Goal: Task Accomplishment & Management: Manage account settings

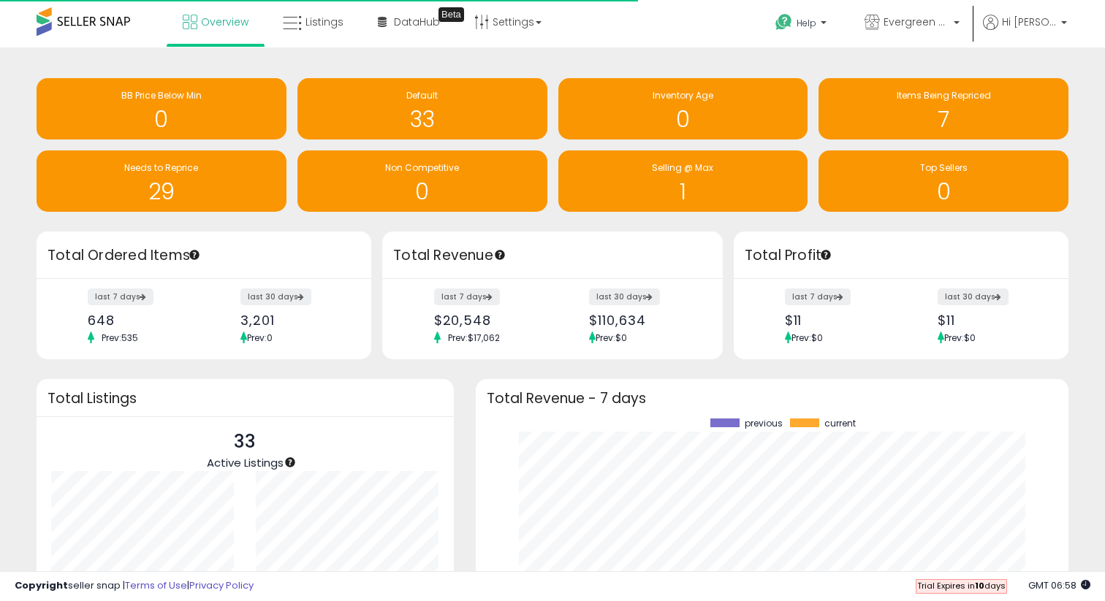
scroll to position [203, 563]
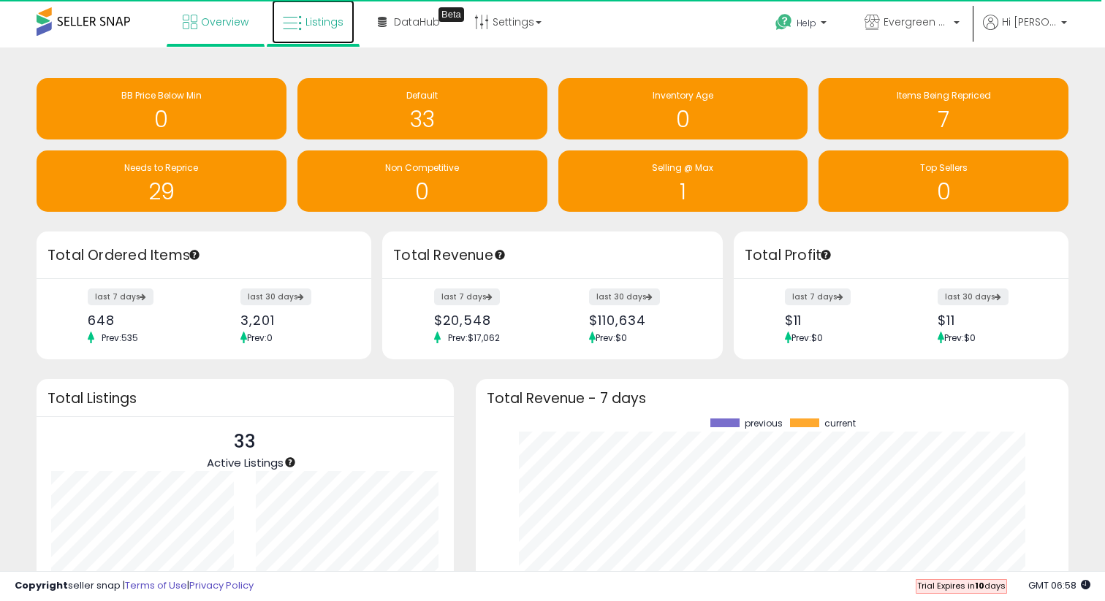
click at [333, 27] on span "Listings" at bounding box center [324, 22] width 38 height 15
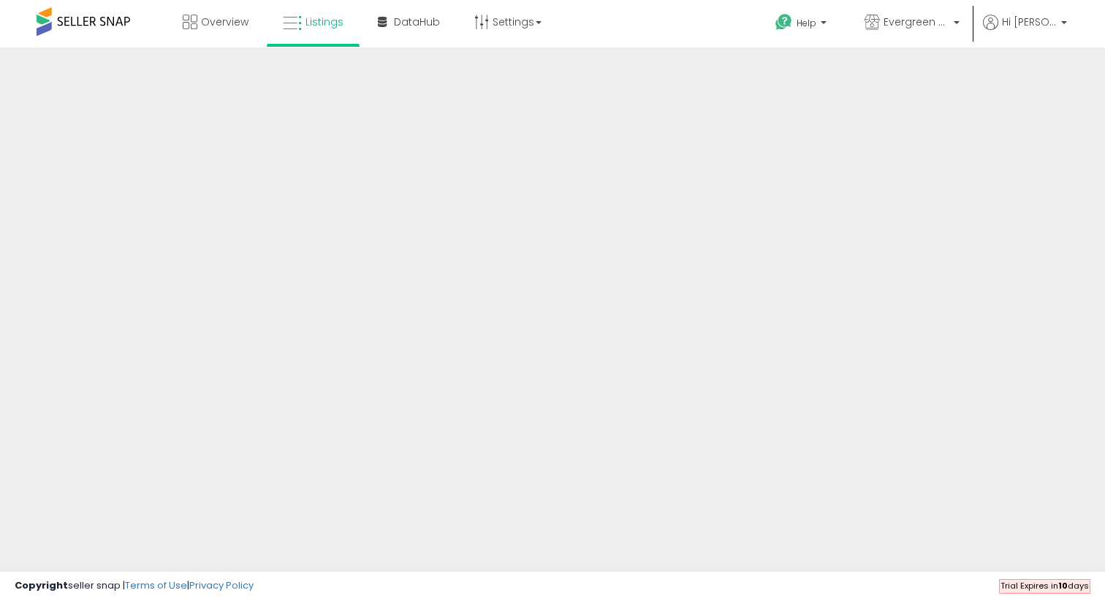
click at [333, 27] on link "Listings" at bounding box center [313, 22] width 83 height 44
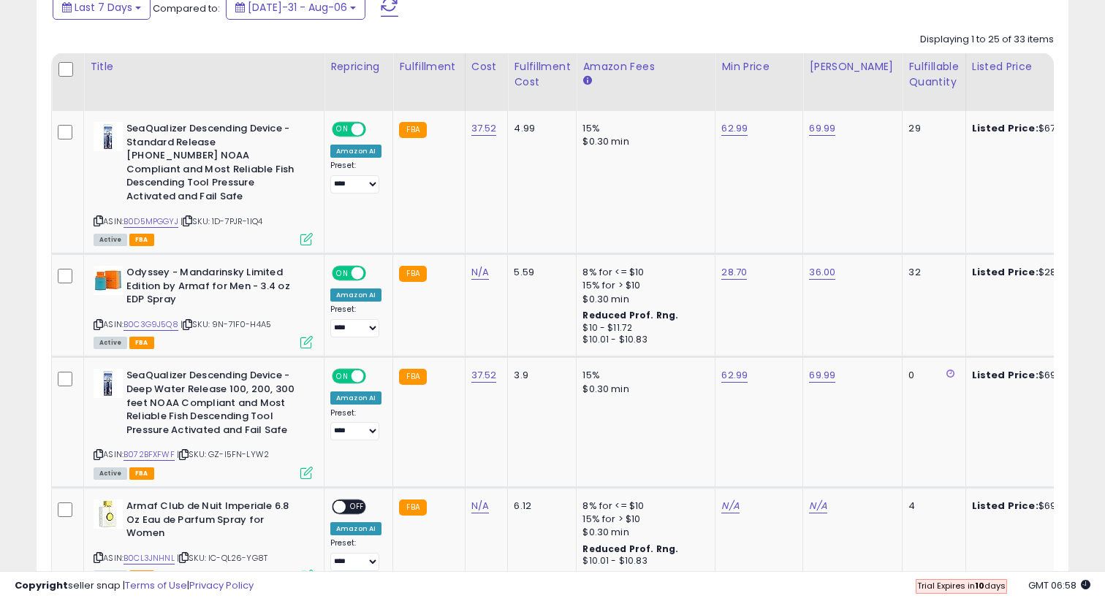
scroll to position [655, 0]
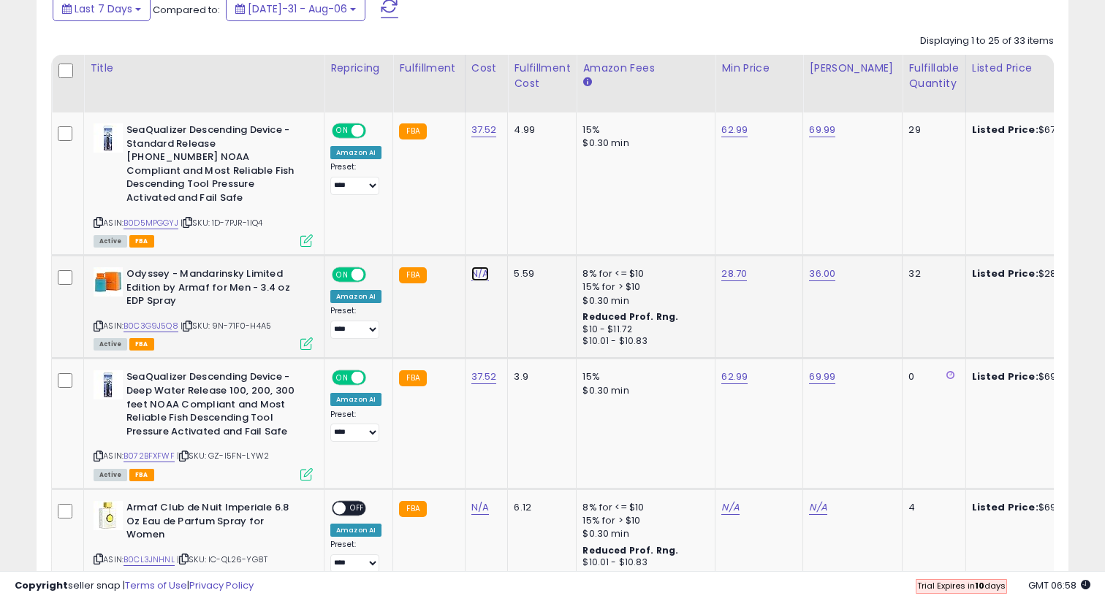
click at [474, 267] on link "N/A" at bounding box center [480, 274] width 18 height 15
click at [662, 178] on td "15% $0.30 min" at bounding box center [646, 184] width 139 height 143
click at [457, 235] on input "number" at bounding box center [441, 225] width 130 height 25
type input "*****"
click at [536, 219] on button "submit" at bounding box center [523, 224] width 25 height 22
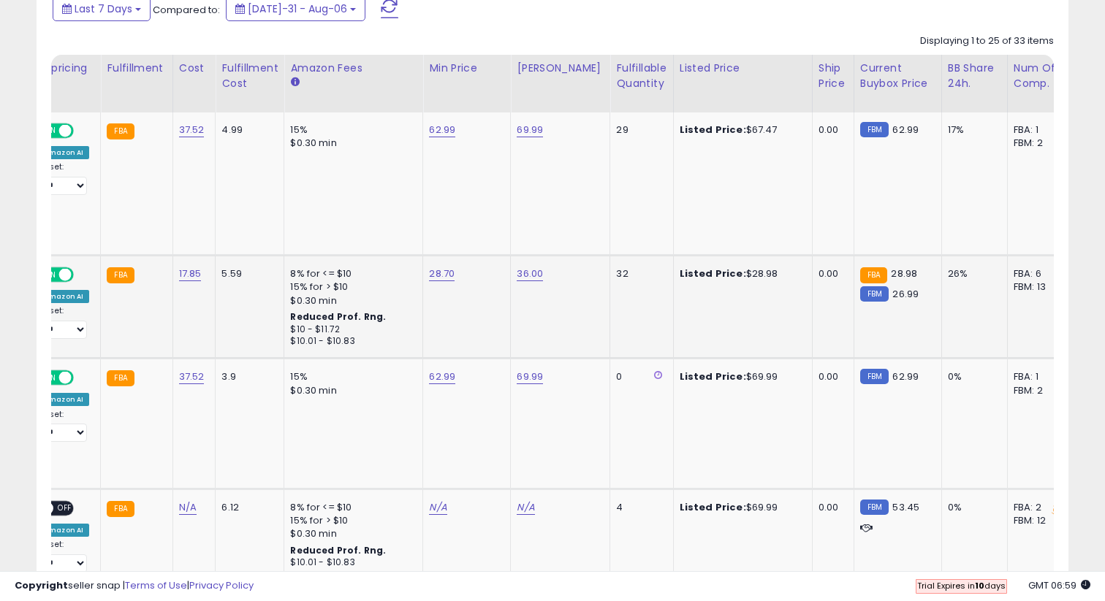
scroll to position [0, 0]
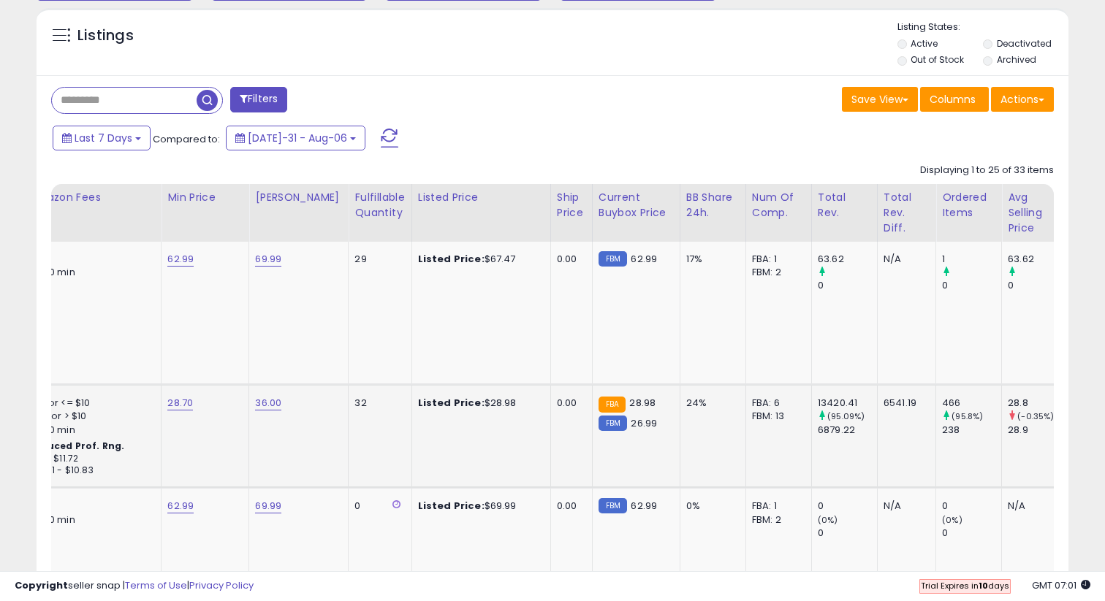
scroll to position [0, 531]
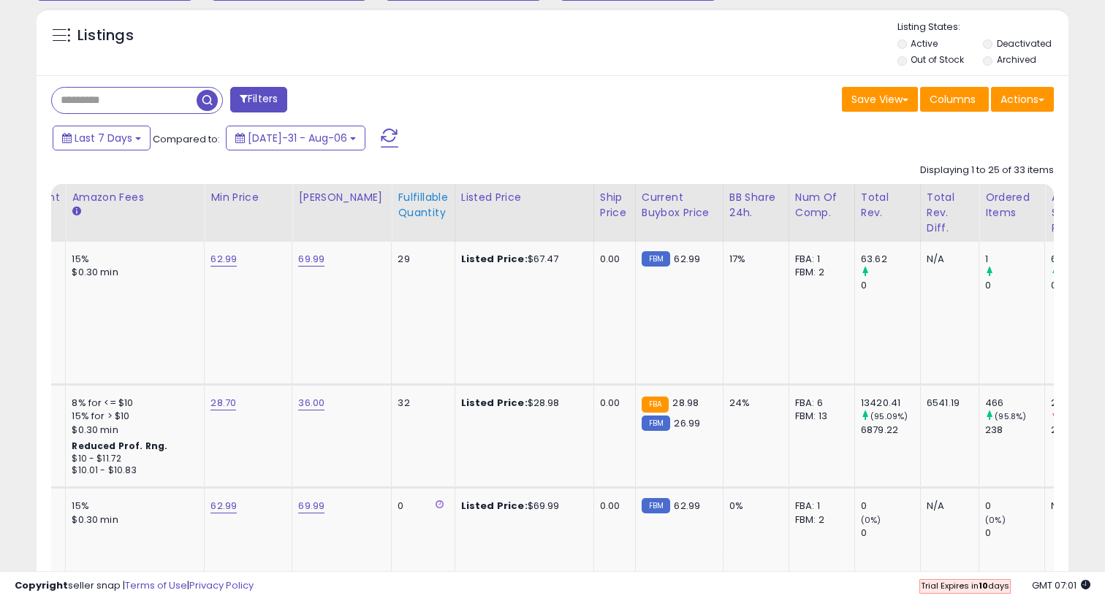
click at [425, 209] on div "Fulfillable Quantity" at bounding box center [423, 205] width 50 height 31
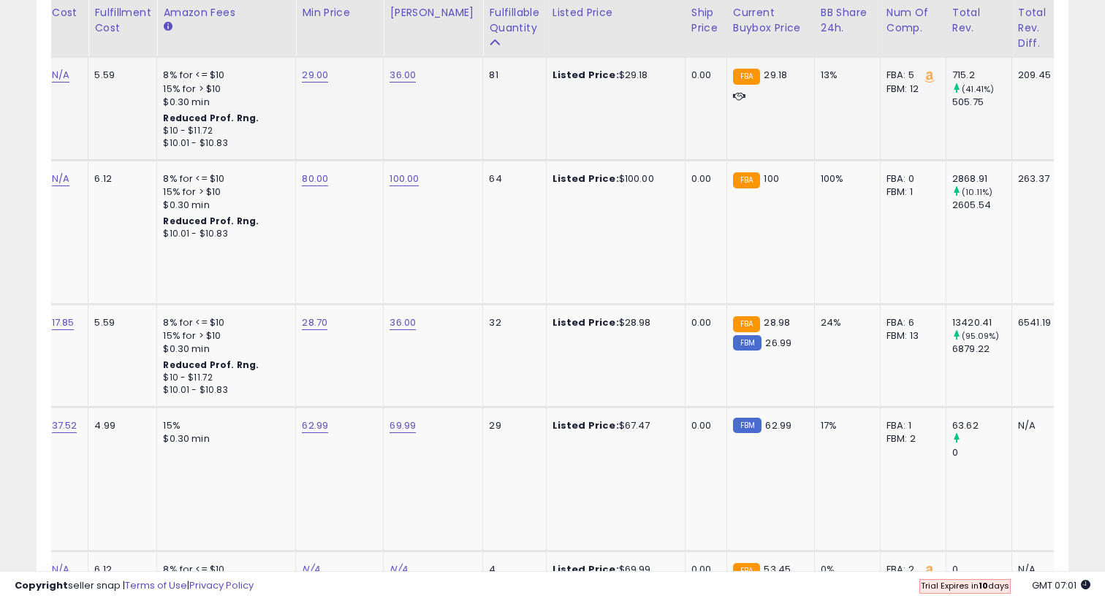
scroll to position [0, 346]
